Goal: Task Accomplishment & Management: Use online tool/utility

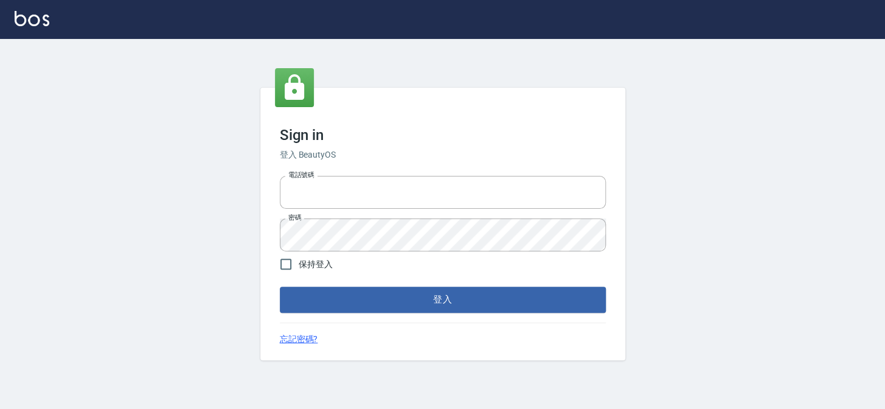
type input "27151227"
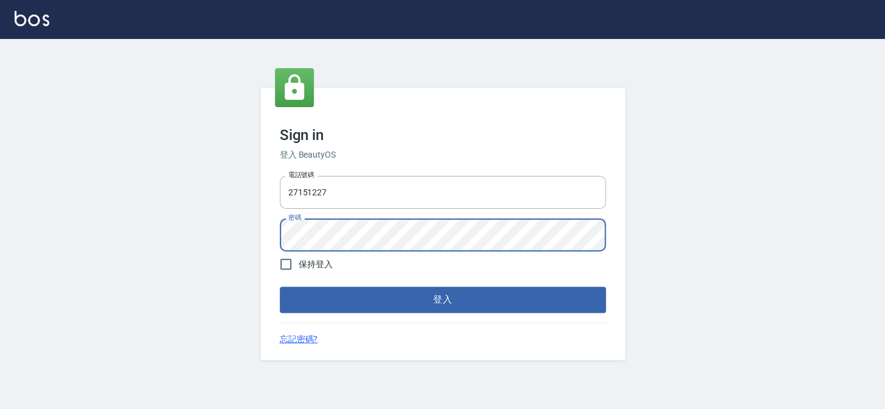
click at [280, 287] on button "登入" at bounding box center [443, 300] width 326 height 26
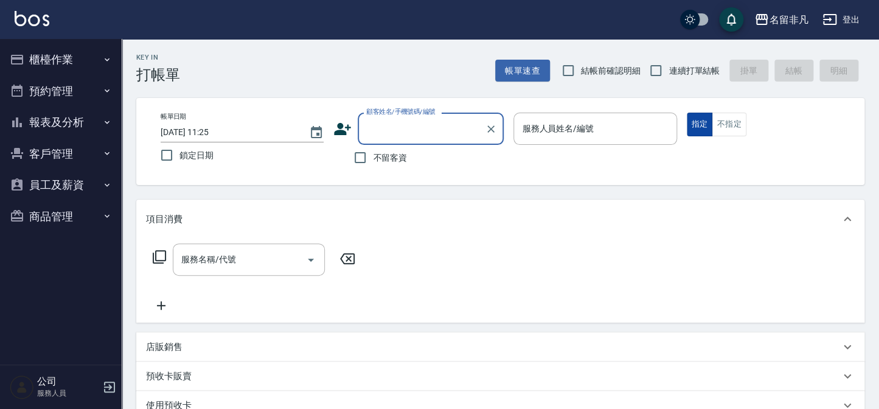
click at [702, 128] on button "指定" at bounding box center [700, 125] width 26 height 24
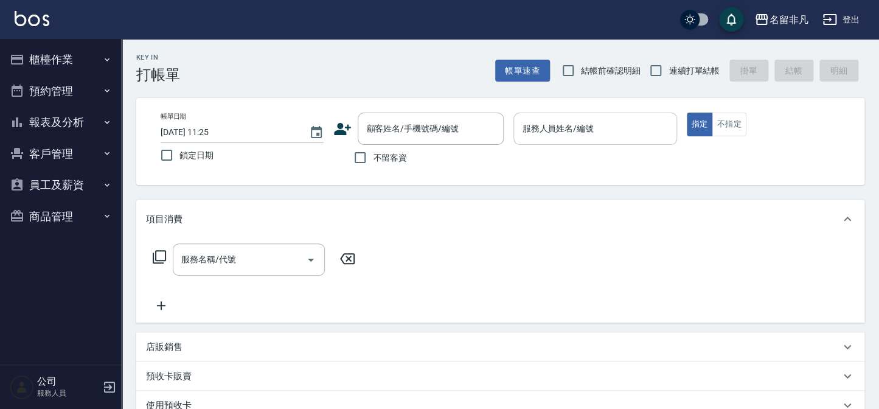
click at [609, 119] on input "服務人員姓名/編號" at bounding box center [595, 128] width 152 height 21
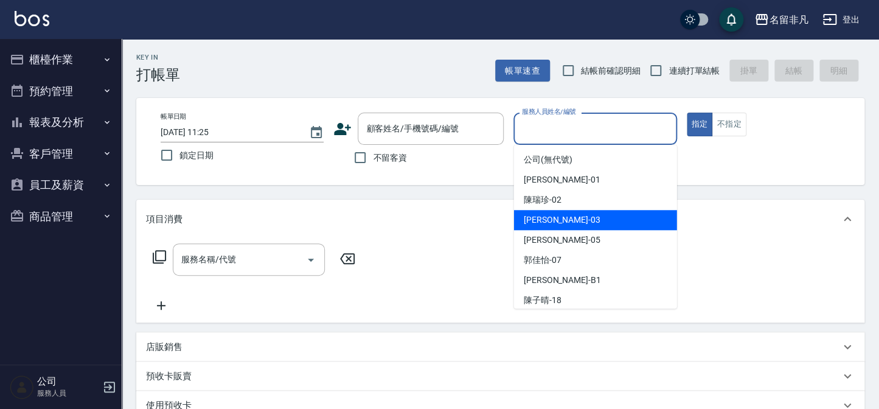
click at [583, 215] on div "[PERSON_NAME] -03" at bounding box center [595, 220] width 163 height 20
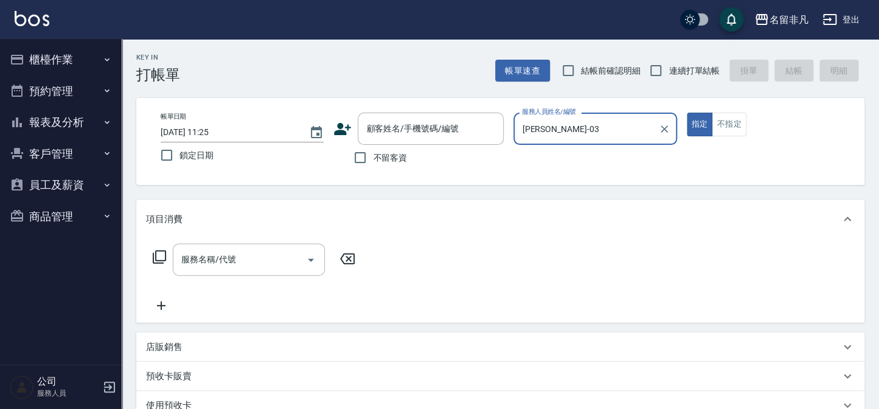
type input "[PERSON_NAME]-03"
click at [361, 156] on input "不留客資" at bounding box center [360, 158] width 26 height 26
checkbox input "true"
click at [158, 249] on icon at bounding box center [159, 256] width 15 height 15
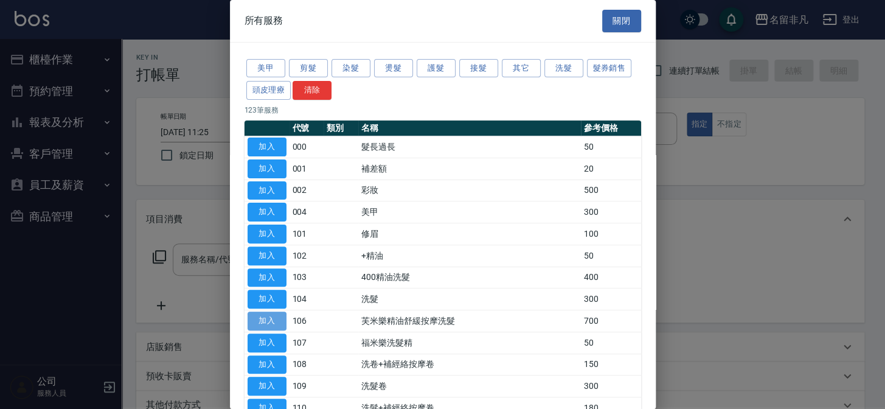
click at [271, 316] on button "加入" at bounding box center [267, 320] width 39 height 19
type input "芙米樂精油舒緩按摩洗髮(106)"
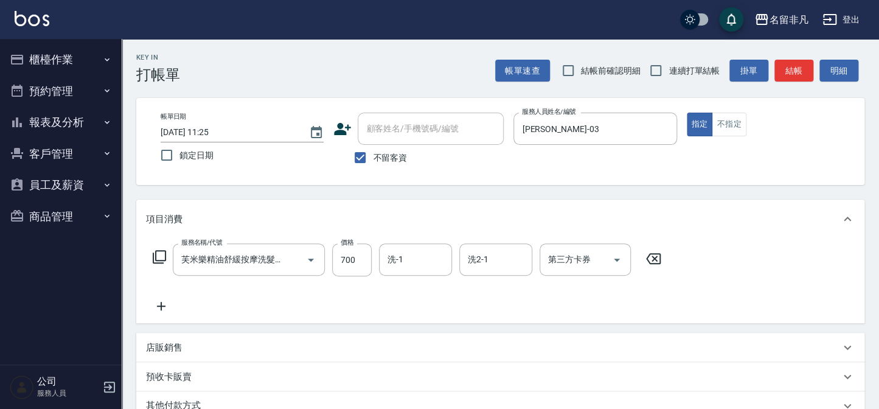
click at [161, 302] on icon at bounding box center [161, 306] width 9 height 9
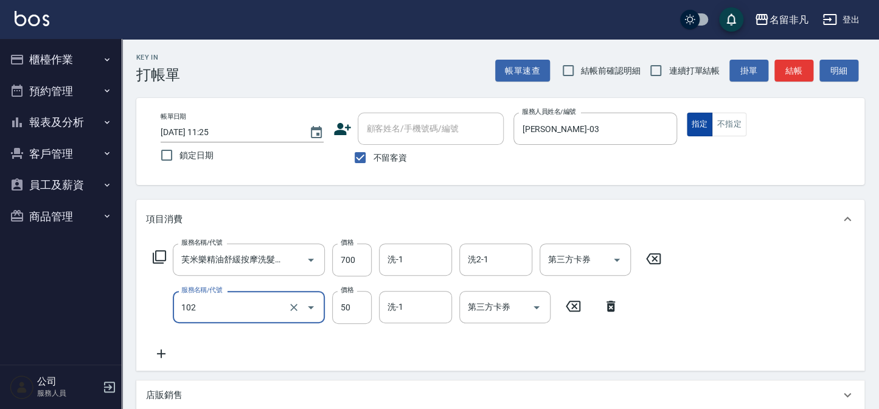
type input "+精油(102)"
drag, startPoint x: 699, startPoint y: 122, endPoint x: 695, endPoint y: 167, distance: 45.2
click at [700, 126] on button "指定" at bounding box center [700, 125] width 26 height 24
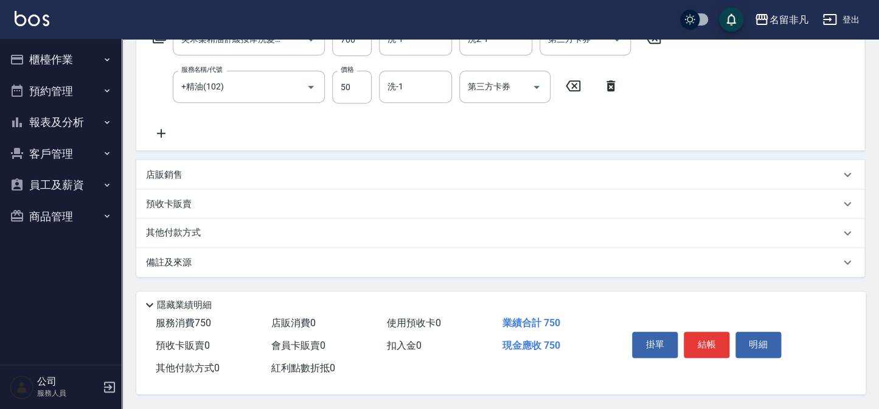
scroll to position [223, 0]
click at [709, 341] on button "結帳" at bounding box center [707, 345] width 46 height 26
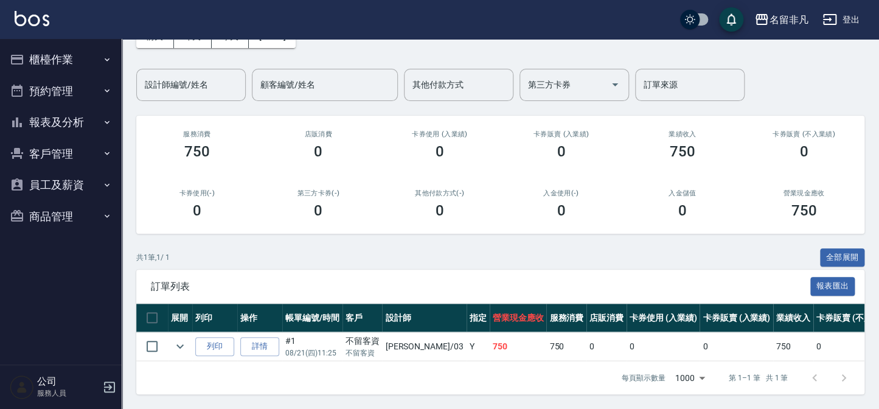
scroll to position [80, 0]
click at [209, 337] on button "列印" at bounding box center [214, 346] width 39 height 19
click at [67, 57] on button "櫃檯作業" at bounding box center [61, 60] width 112 height 32
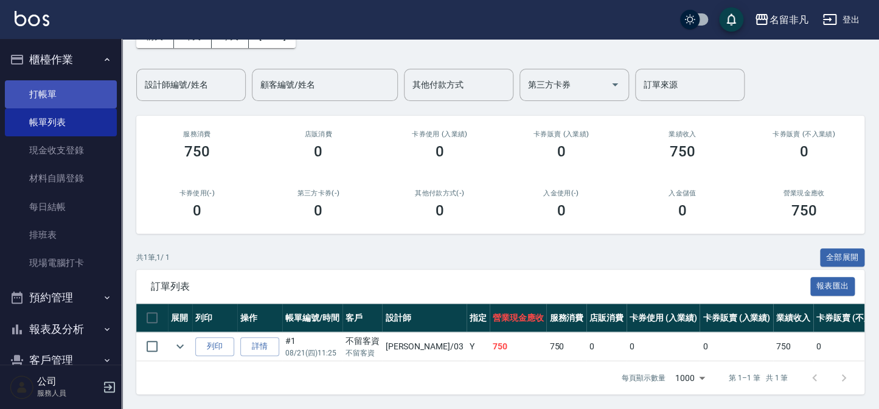
click at [60, 93] on link "打帳單" at bounding box center [61, 94] width 112 height 28
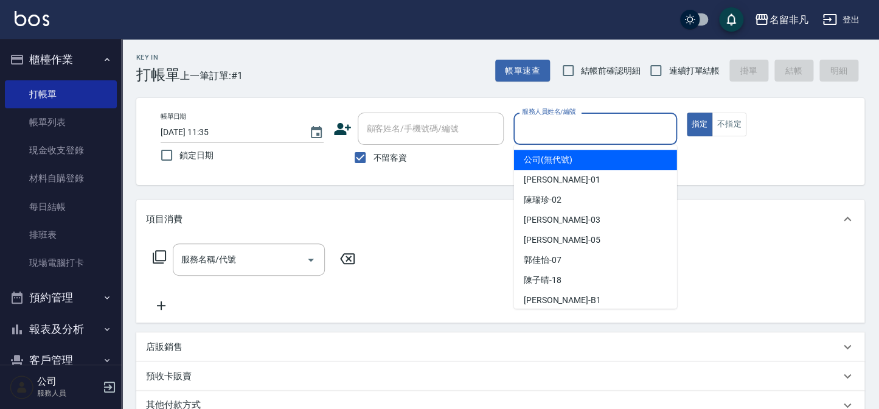
click at [615, 127] on input "服務人員姓名/編號" at bounding box center [595, 128] width 152 height 21
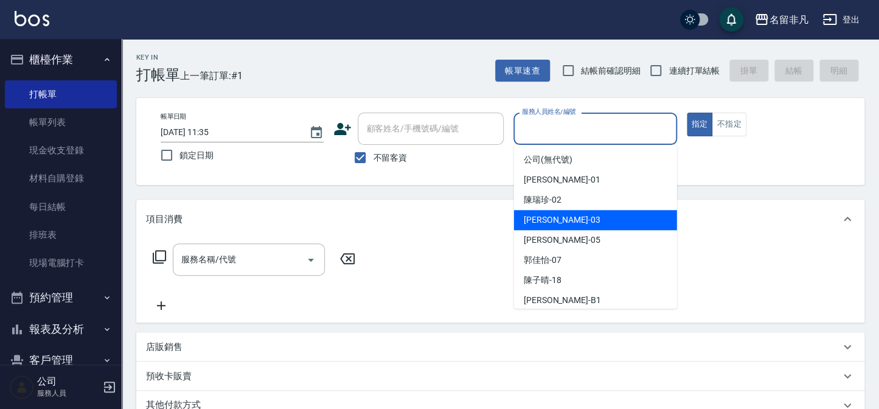
click at [576, 221] on div "[PERSON_NAME] -03" at bounding box center [595, 220] width 163 height 20
type input "[PERSON_NAME]-03"
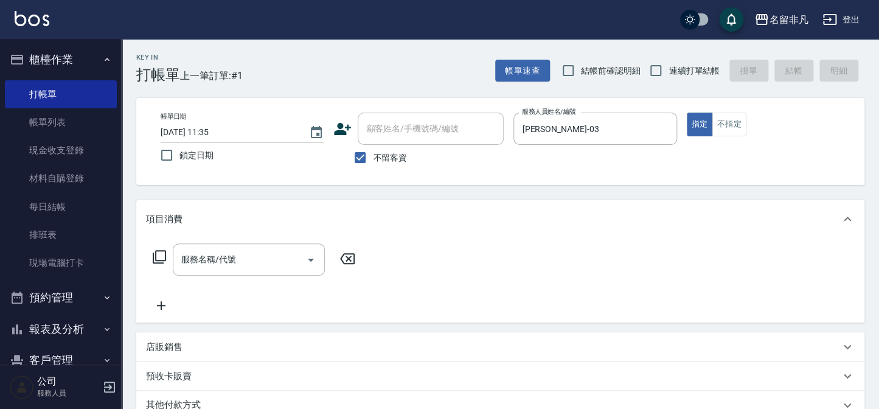
click at [162, 257] on icon at bounding box center [159, 256] width 15 height 15
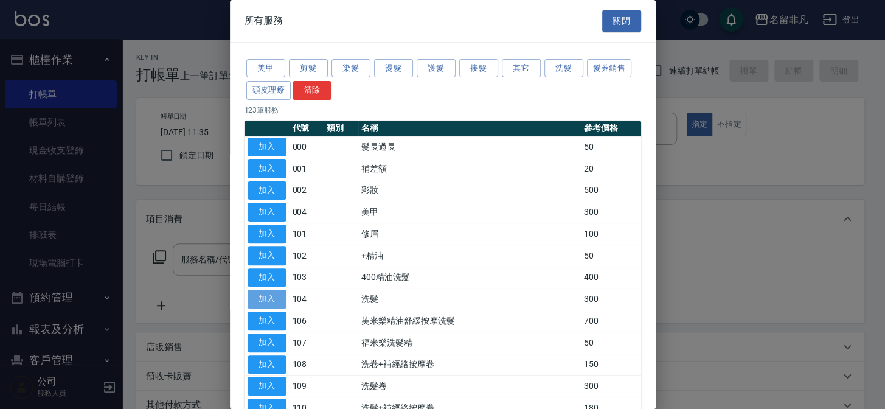
click at [263, 296] on button "加入" at bounding box center [267, 299] width 39 height 19
type input "洗髮(104)"
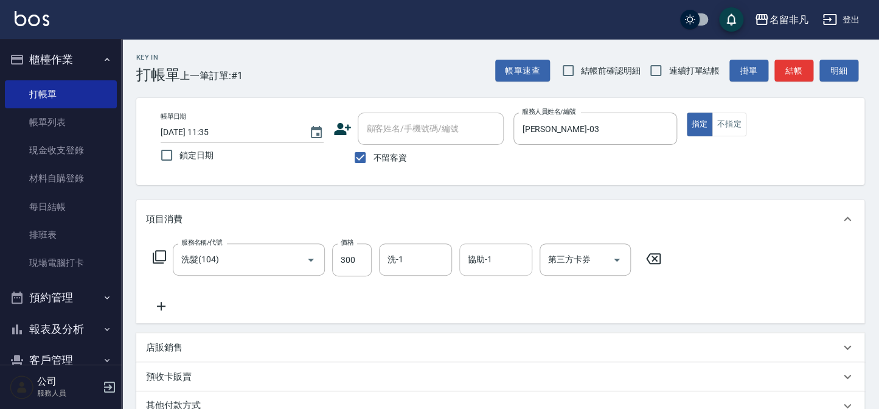
click at [499, 258] on input "協助-1" at bounding box center [496, 259] width 62 height 21
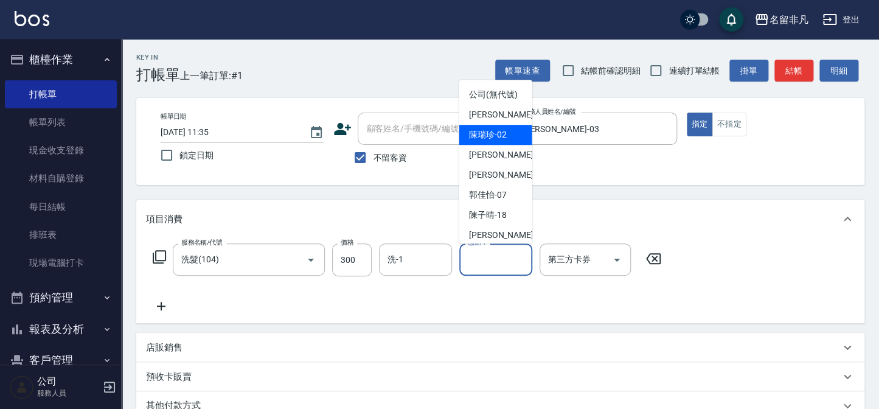
click at [519, 145] on div "陳瑞珍 -02" at bounding box center [495, 135] width 73 height 20
type input "陳瑞珍-02"
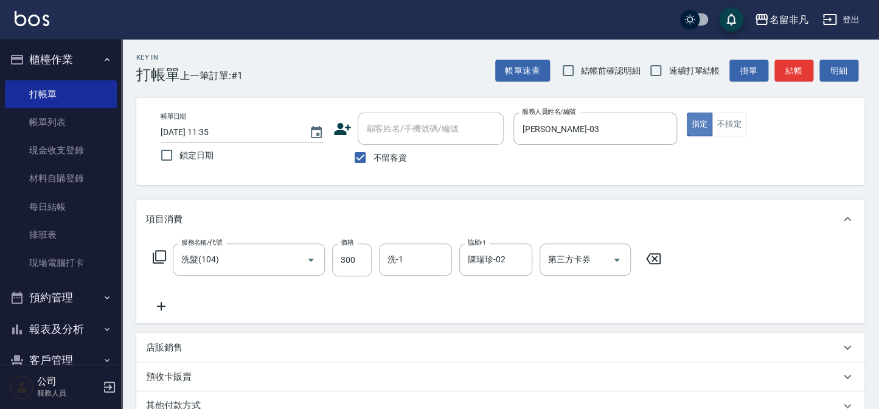
click at [696, 123] on button "指定" at bounding box center [700, 125] width 26 height 24
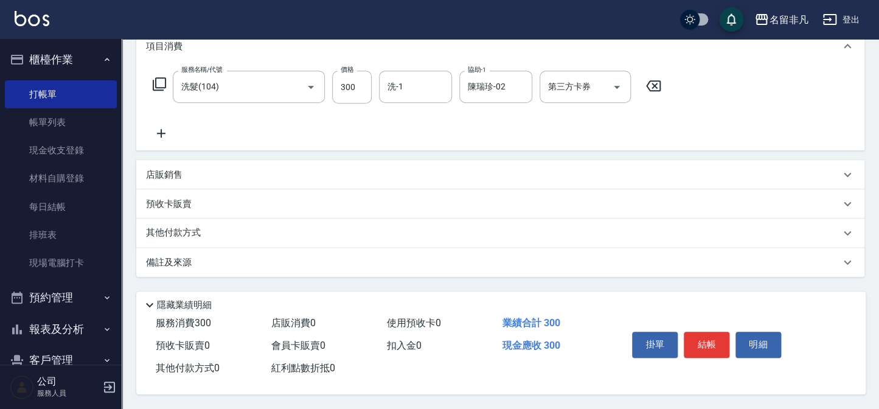
scroll to position [176, 0]
click at [712, 336] on button "結帳" at bounding box center [707, 345] width 46 height 26
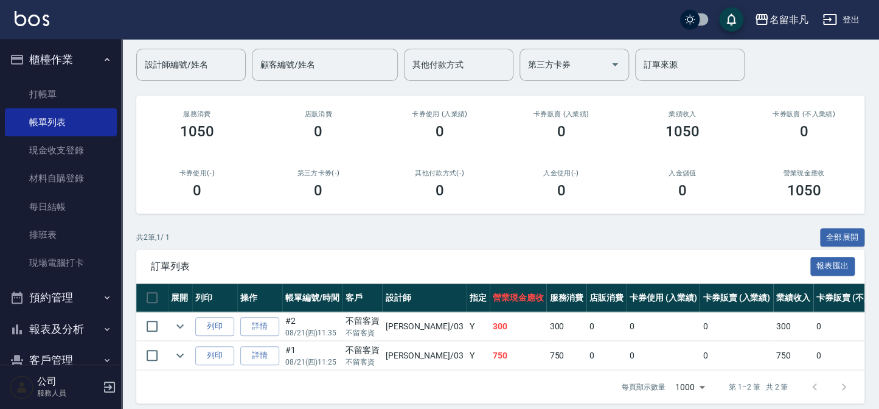
scroll to position [109, 0]
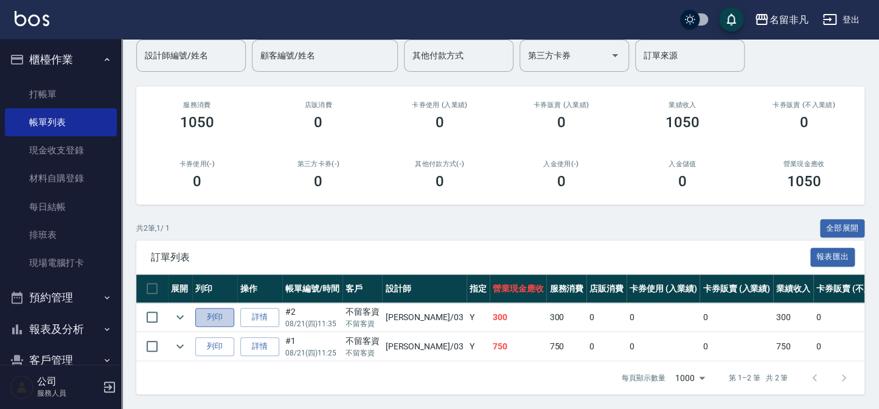
click at [215, 308] on button "列印" at bounding box center [214, 317] width 39 height 19
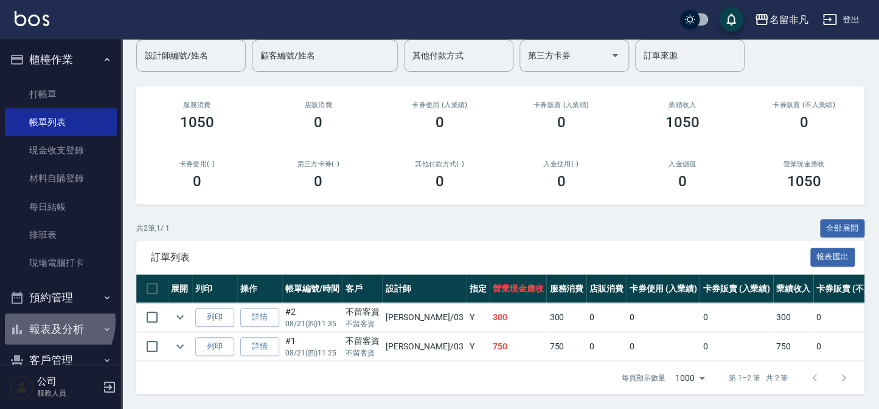
click at [49, 321] on button "報表及分析" at bounding box center [61, 329] width 112 height 32
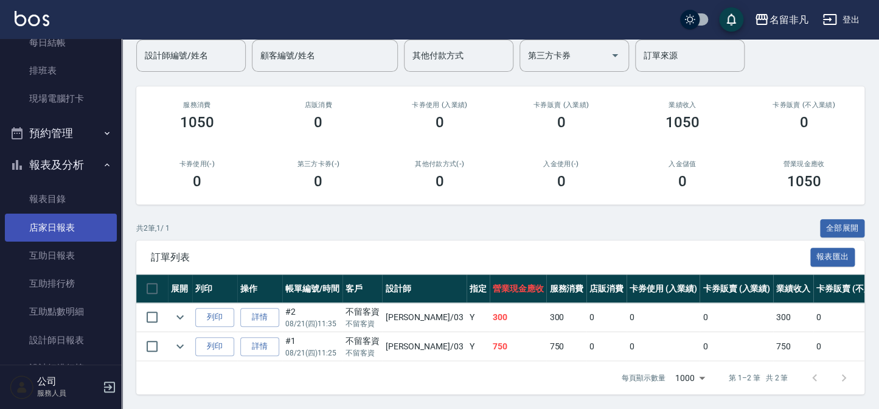
scroll to position [165, 0]
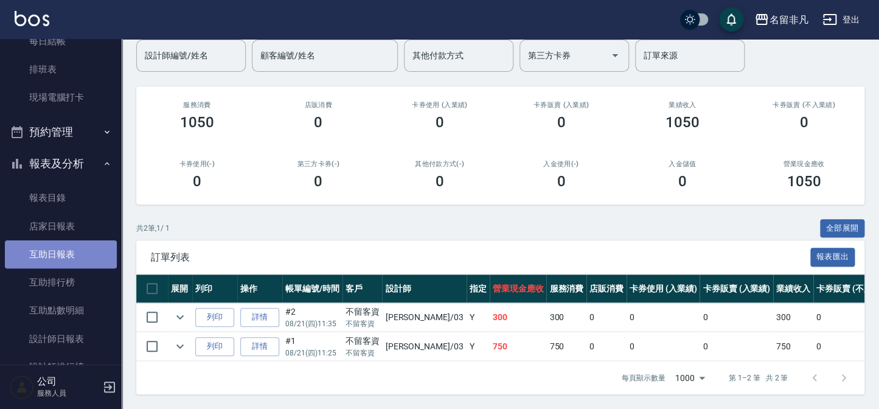
click at [64, 259] on link "互助日報表" at bounding box center [61, 254] width 112 height 28
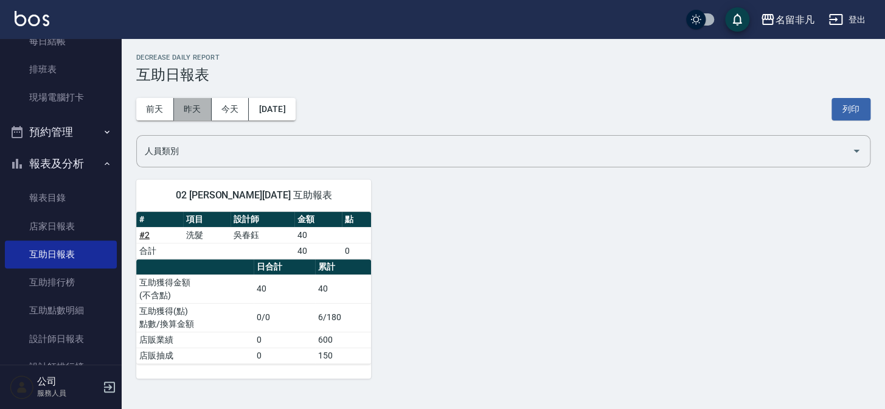
click at [193, 105] on button "昨天" at bounding box center [193, 109] width 38 height 23
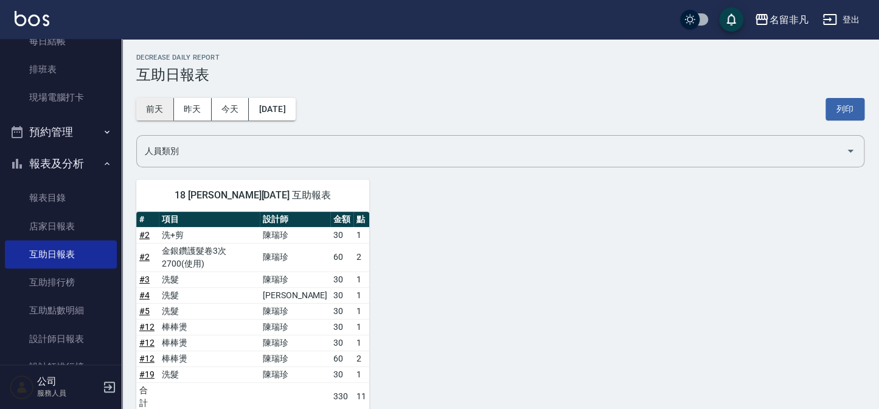
click at [151, 106] on button "前天" at bounding box center [155, 109] width 38 height 23
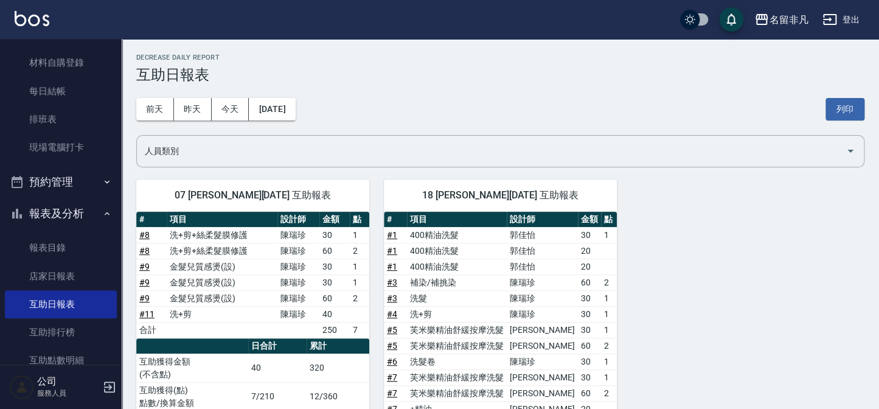
scroll to position [221, 0]
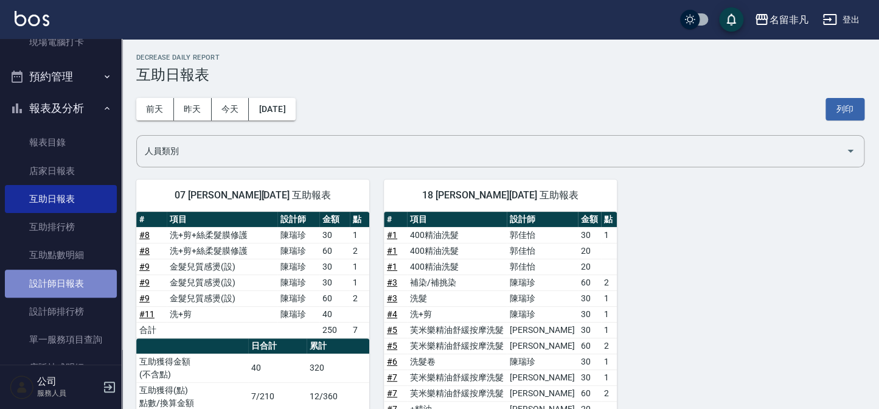
click at [79, 282] on link "設計師日報表" at bounding box center [61, 283] width 112 height 28
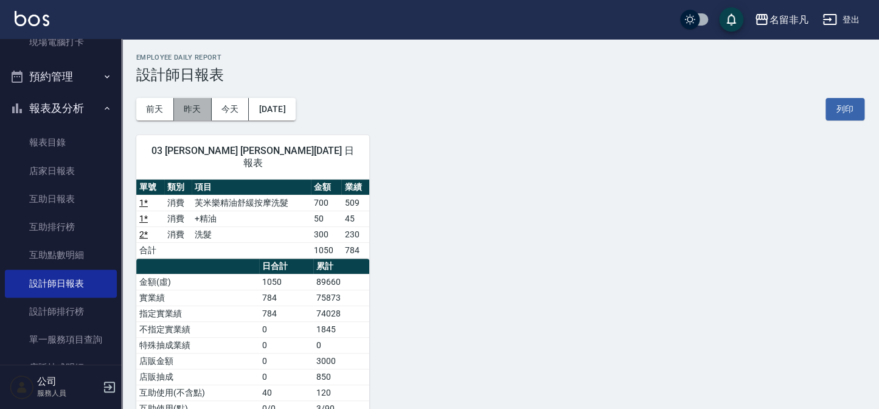
click at [193, 109] on button "昨天" at bounding box center [193, 109] width 38 height 23
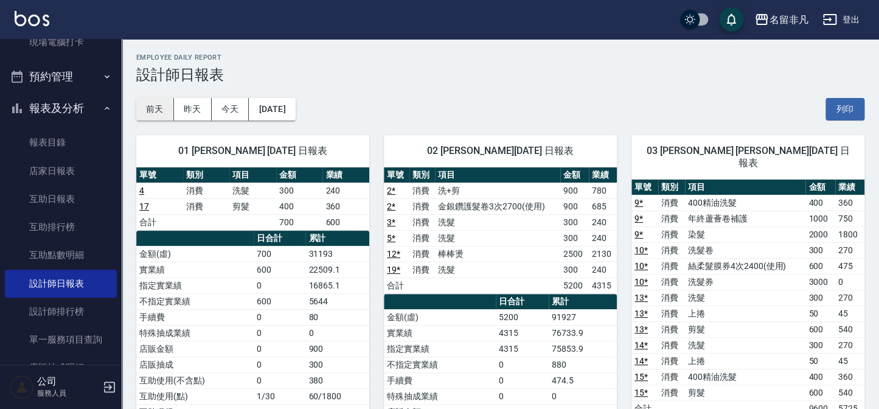
click at [158, 109] on button "前天" at bounding box center [155, 109] width 38 height 23
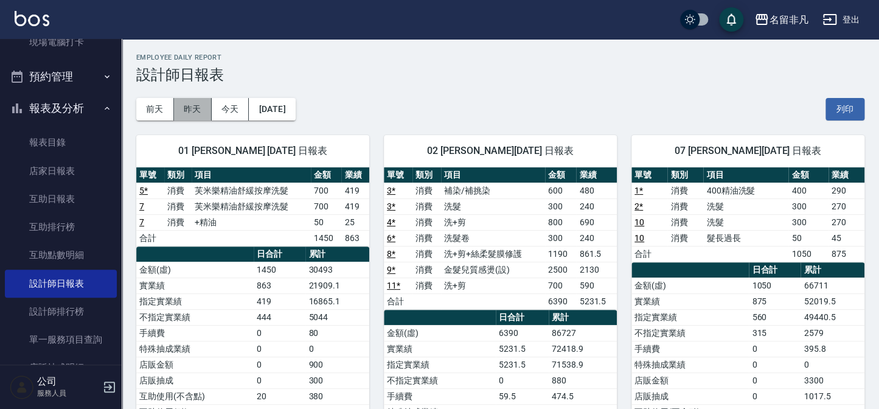
click at [192, 108] on button "昨天" at bounding box center [193, 109] width 38 height 23
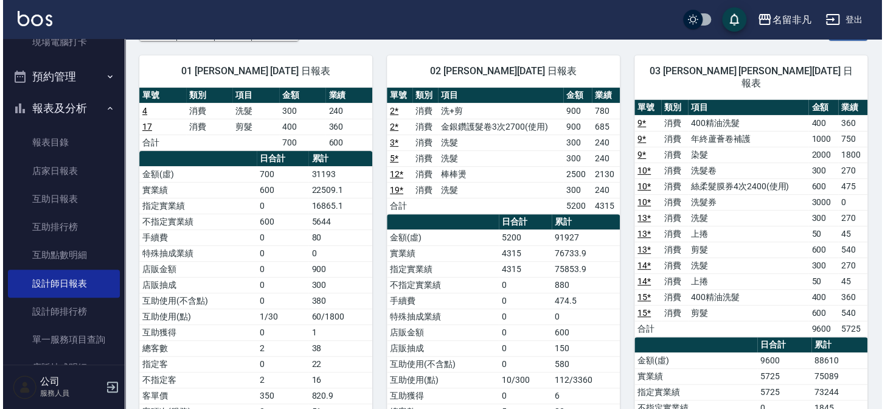
scroll to position [55, 0]
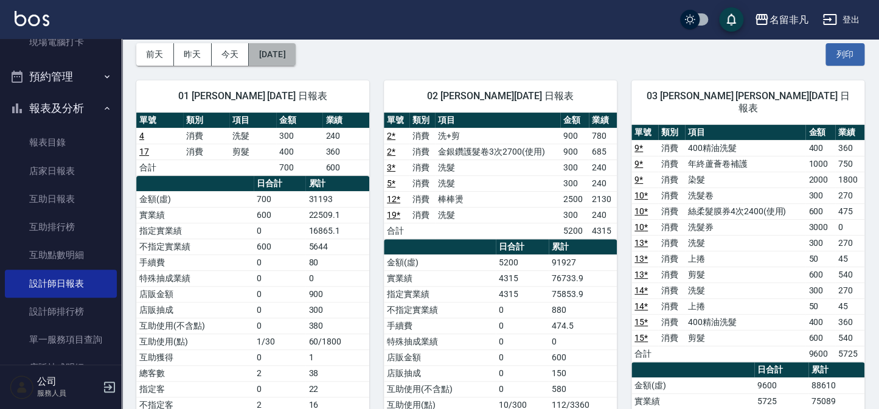
click at [295, 54] on button "[DATE]" at bounding box center [272, 54] width 46 height 23
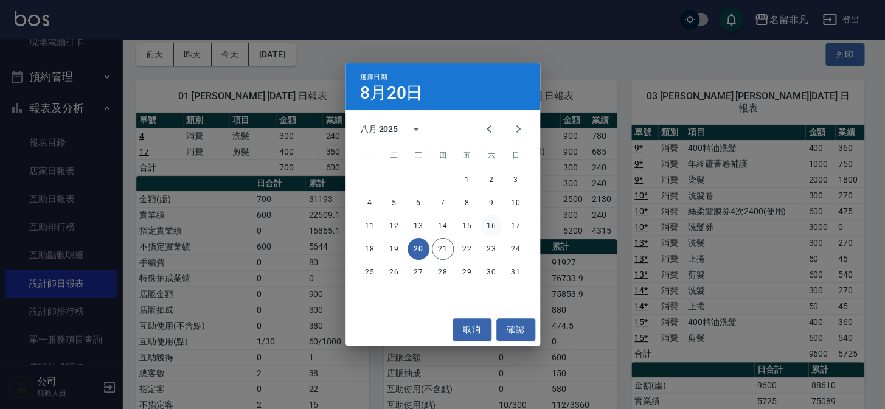
click at [488, 229] on button "16" at bounding box center [492, 226] width 22 height 22
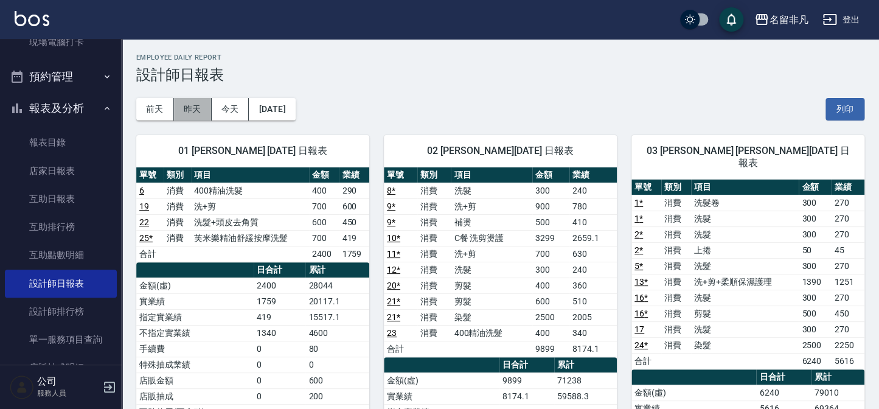
click at [192, 103] on button "昨天" at bounding box center [193, 109] width 38 height 23
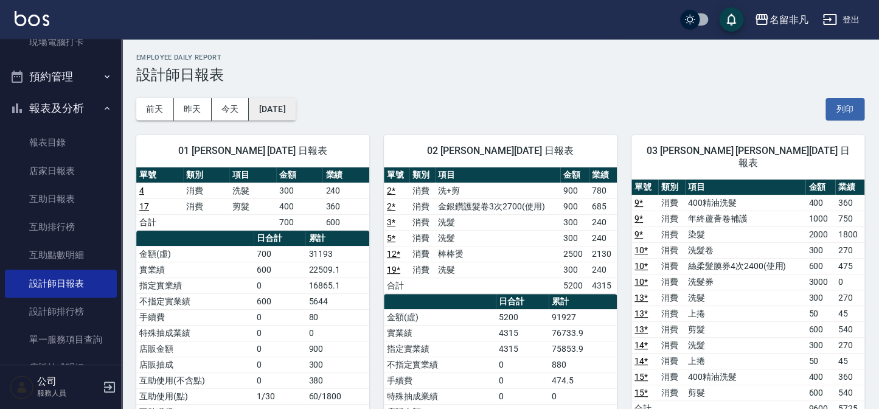
click at [295, 105] on button "[DATE]" at bounding box center [272, 109] width 46 height 23
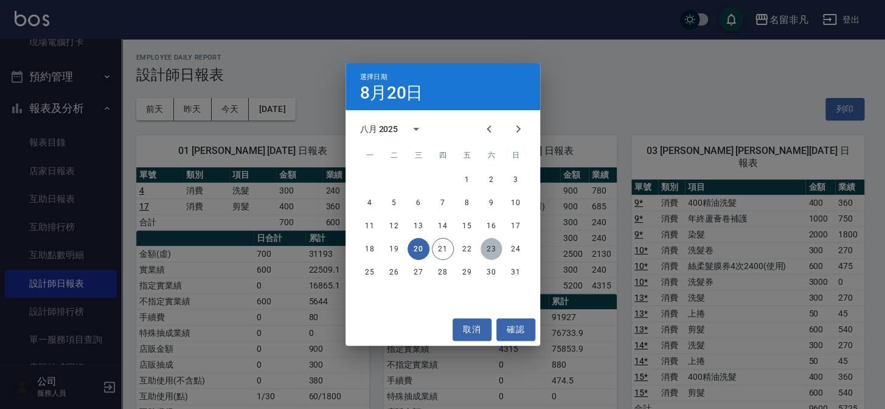
click at [493, 249] on button "23" at bounding box center [492, 249] width 22 height 22
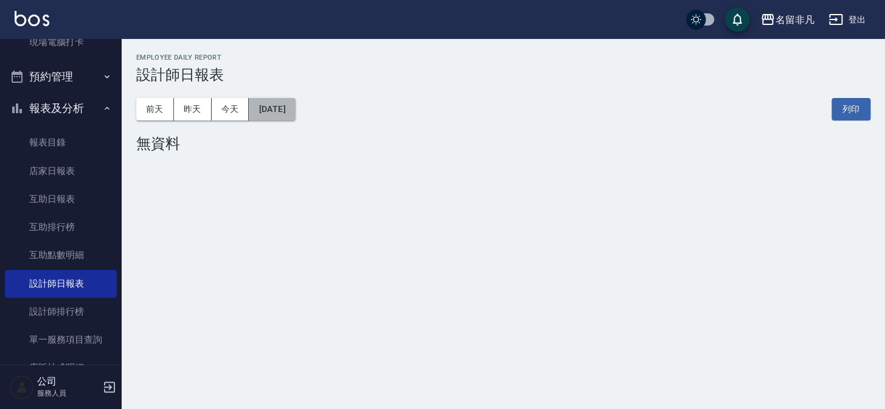
click at [295, 108] on button "[DATE]" at bounding box center [272, 109] width 46 height 23
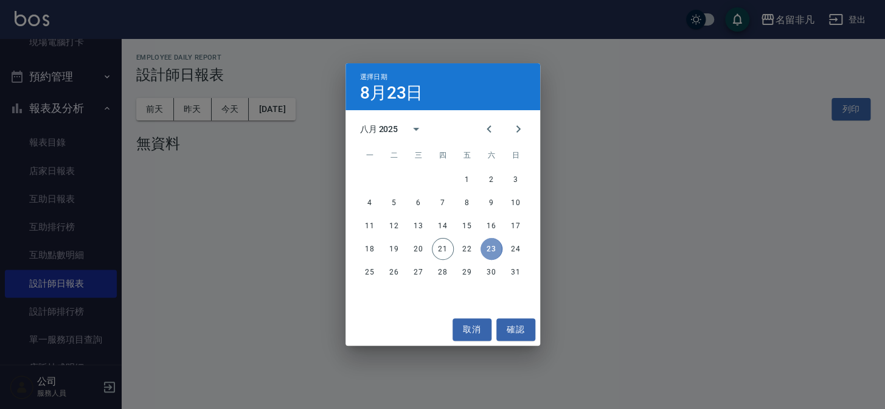
click at [493, 249] on button "23" at bounding box center [492, 249] width 22 height 22
click at [471, 328] on button "取消" at bounding box center [472, 329] width 39 height 23
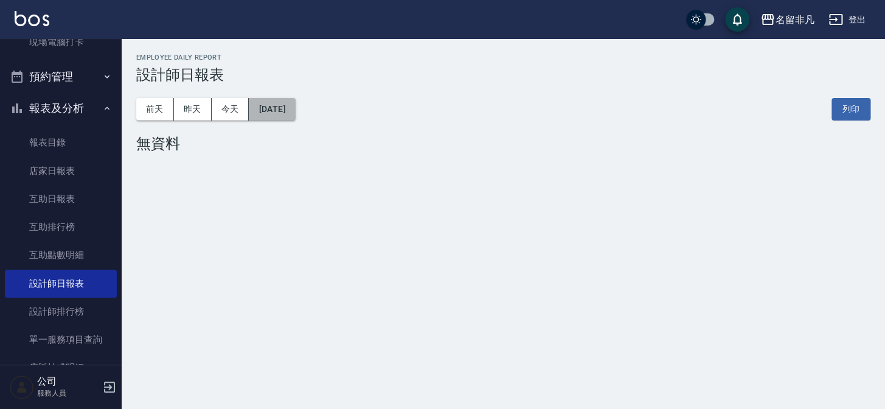
click at [295, 110] on button "[DATE]" at bounding box center [272, 109] width 46 height 23
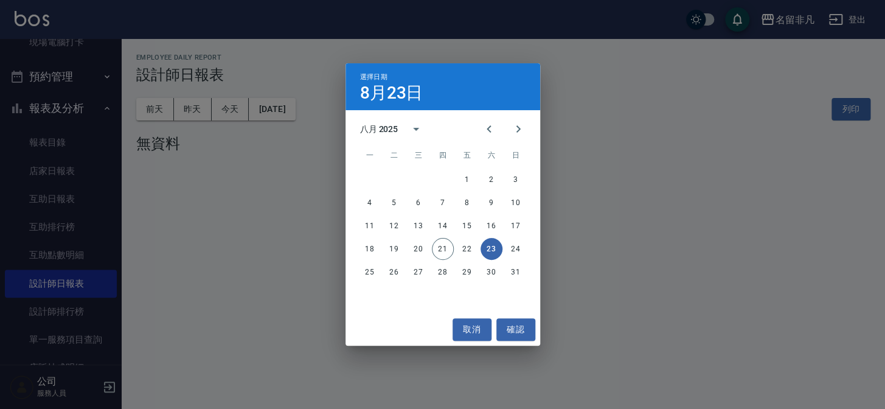
click at [489, 243] on button "23" at bounding box center [492, 249] width 22 height 22
click at [488, 243] on button "23" at bounding box center [492, 249] width 22 height 22
click at [505, 327] on button "確認" at bounding box center [515, 329] width 39 height 23
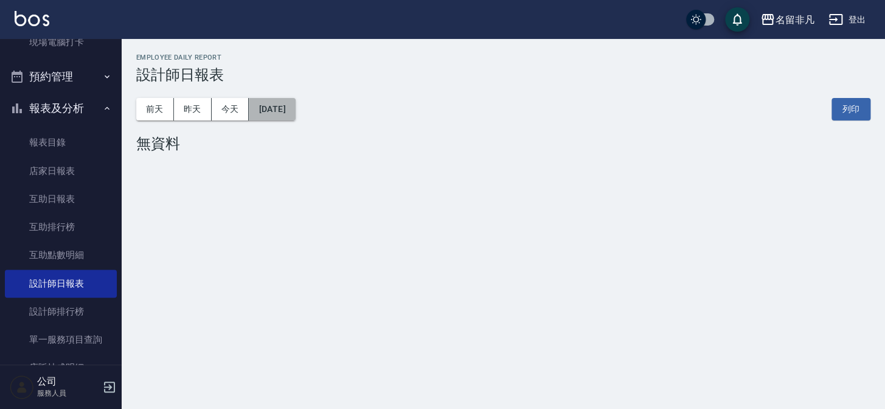
click at [295, 107] on button "[DATE]" at bounding box center [272, 109] width 46 height 23
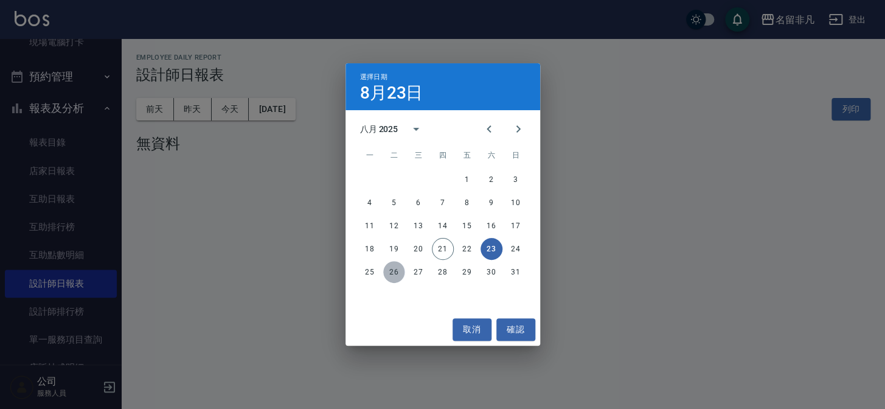
click at [391, 274] on button "26" at bounding box center [394, 272] width 22 height 22
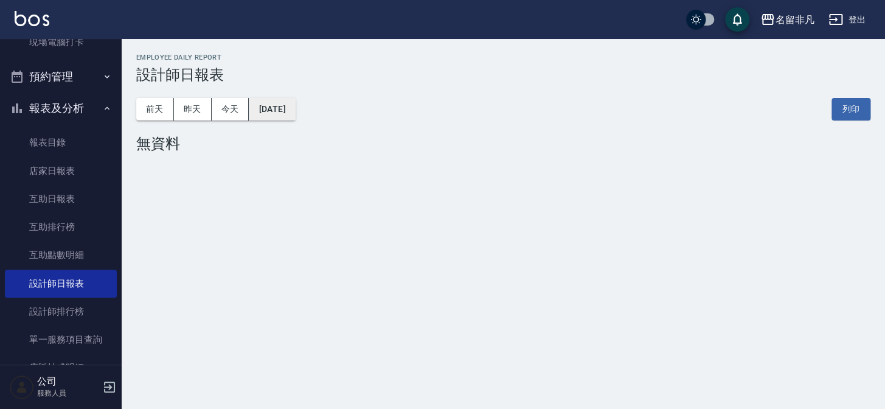
click at [295, 109] on button "[DATE]" at bounding box center [272, 109] width 46 height 23
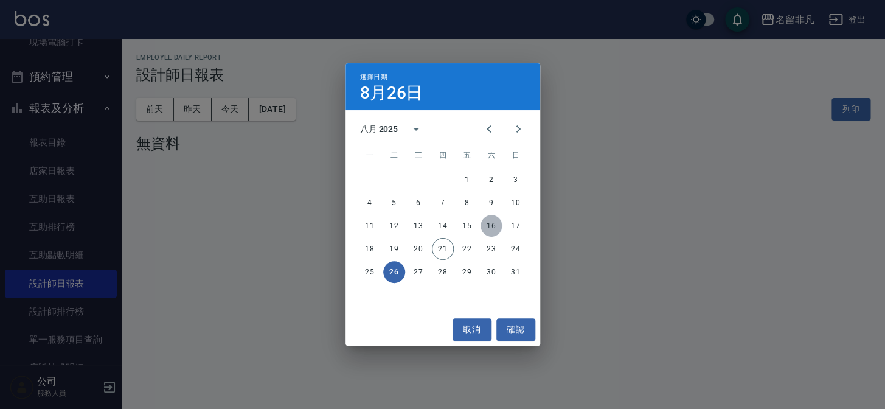
click at [487, 227] on button "16" at bounding box center [492, 226] width 22 height 22
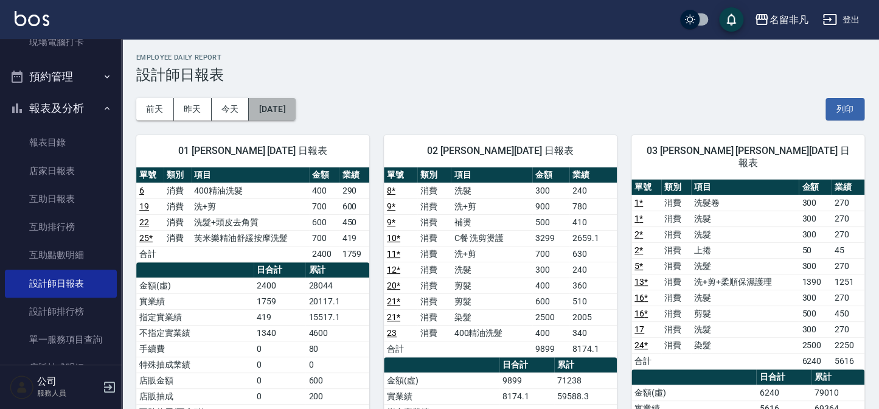
click at [295, 110] on button "[DATE]" at bounding box center [272, 109] width 46 height 23
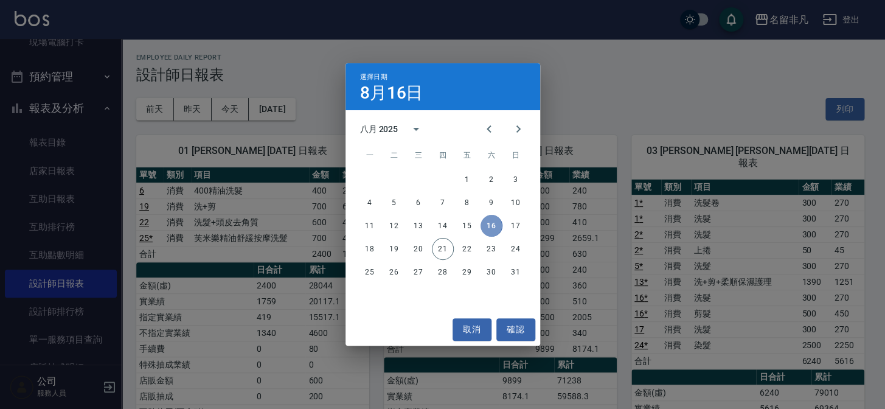
click at [491, 224] on button "16" at bounding box center [492, 226] width 22 height 22
click at [445, 248] on button "21" at bounding box center [443, 249] width 22 height 22
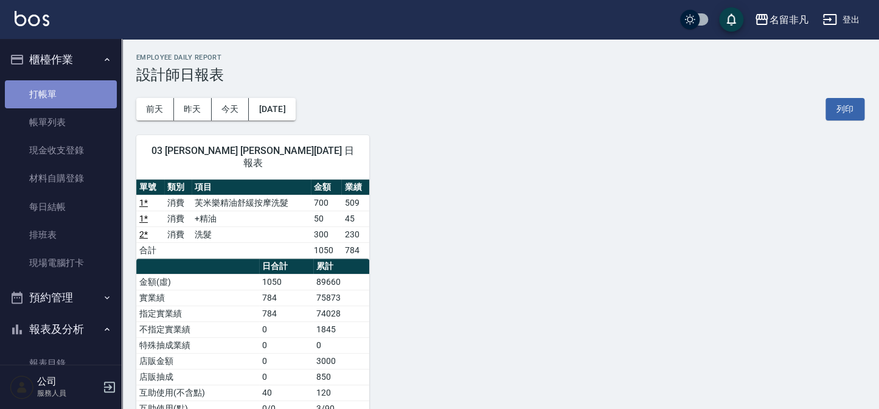
click at [65, 92] on link "打帳單" at bounding box center [61, 94] width 112 height 28
